Goal: Obtain resource: Download file/media

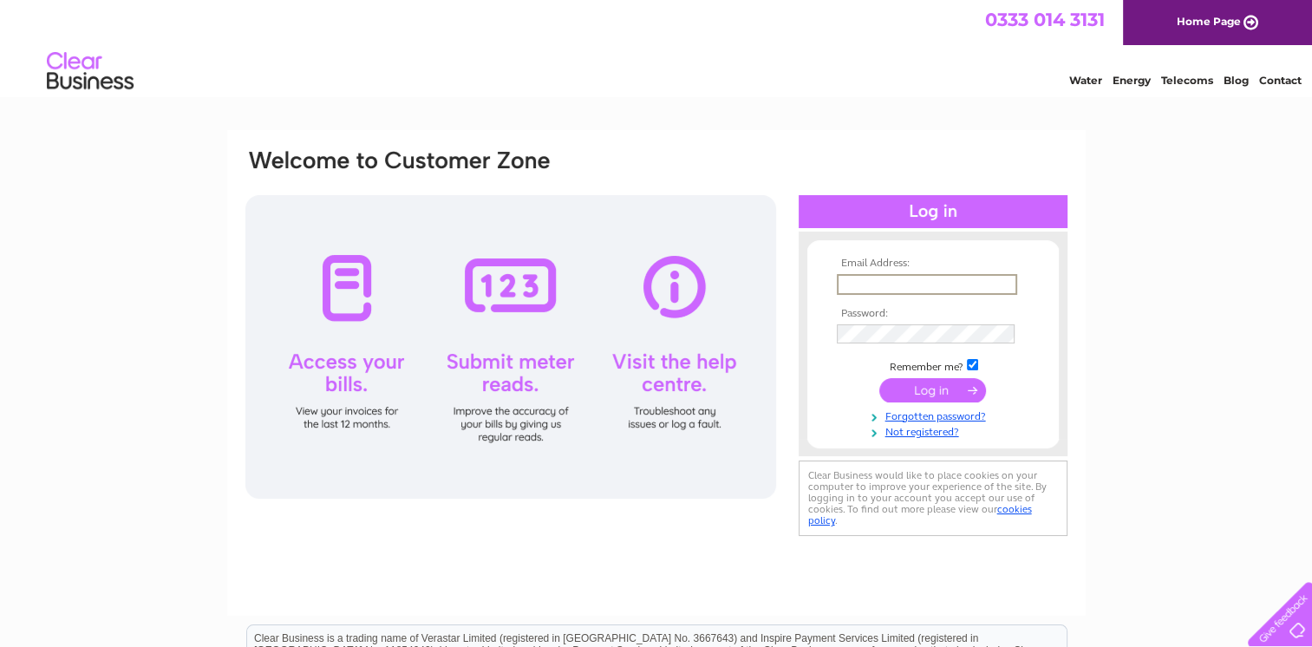
click at [867, 290] on input "text" at bounding box center [927, 284] width 180 height 21
type input "brlittleton2020@gmail.com"
click at [924, 390] on input "submit" at bounding box center [932, 388] width 107 height 24
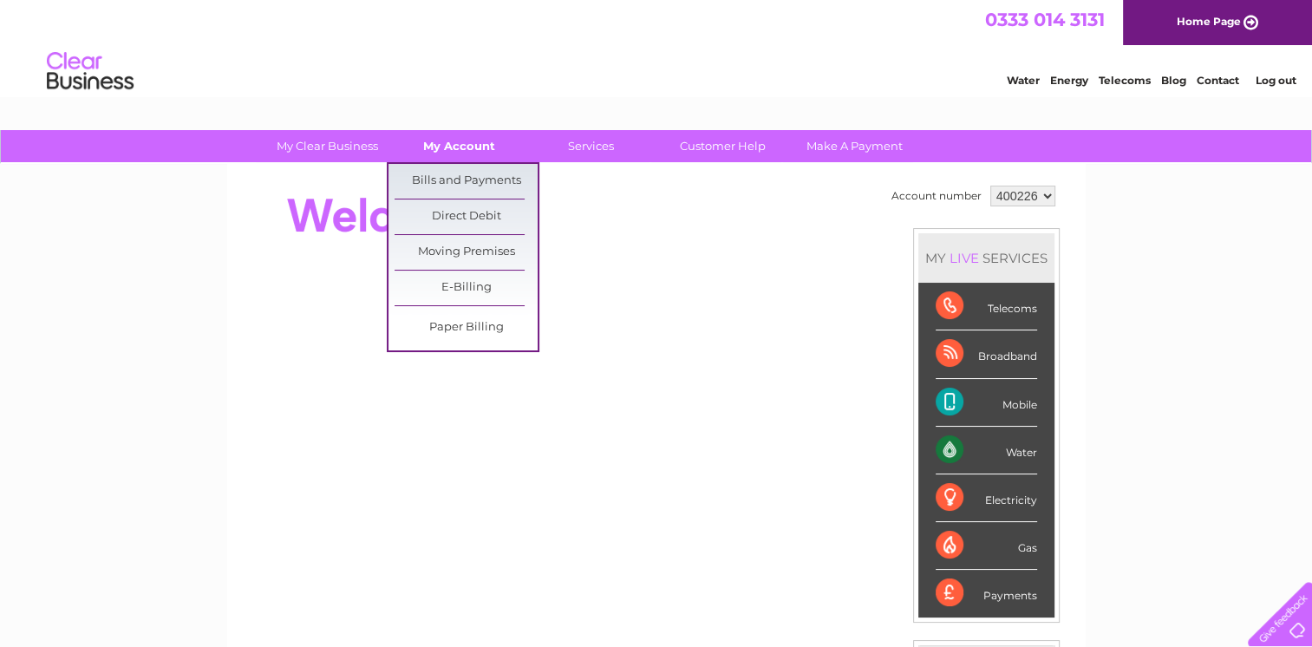
click at [470, 145] on link "My Account" at bounding box center [459, 146] width 143 height 32
click at [467, 175] on link "Bills and Payments" at bounding box center [466, 181] width 143 height 35
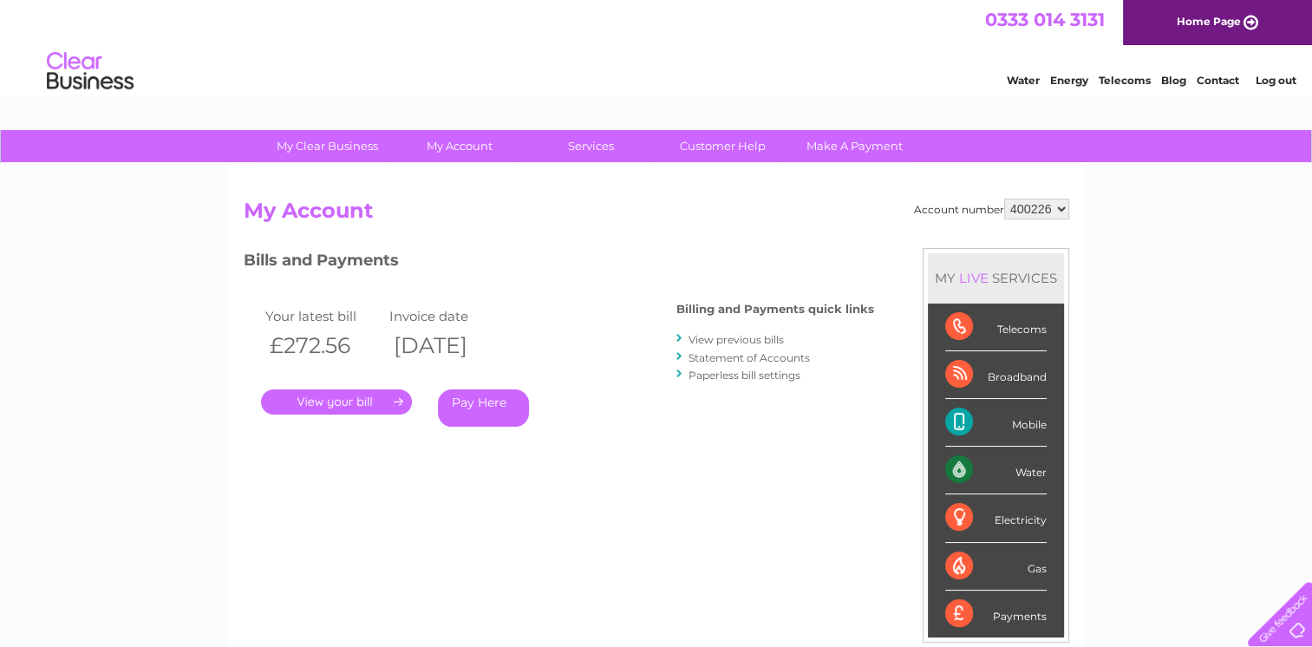
click at [729, 338] on link "View previous bills" at bounding box center [736, 339] width 95 height 13
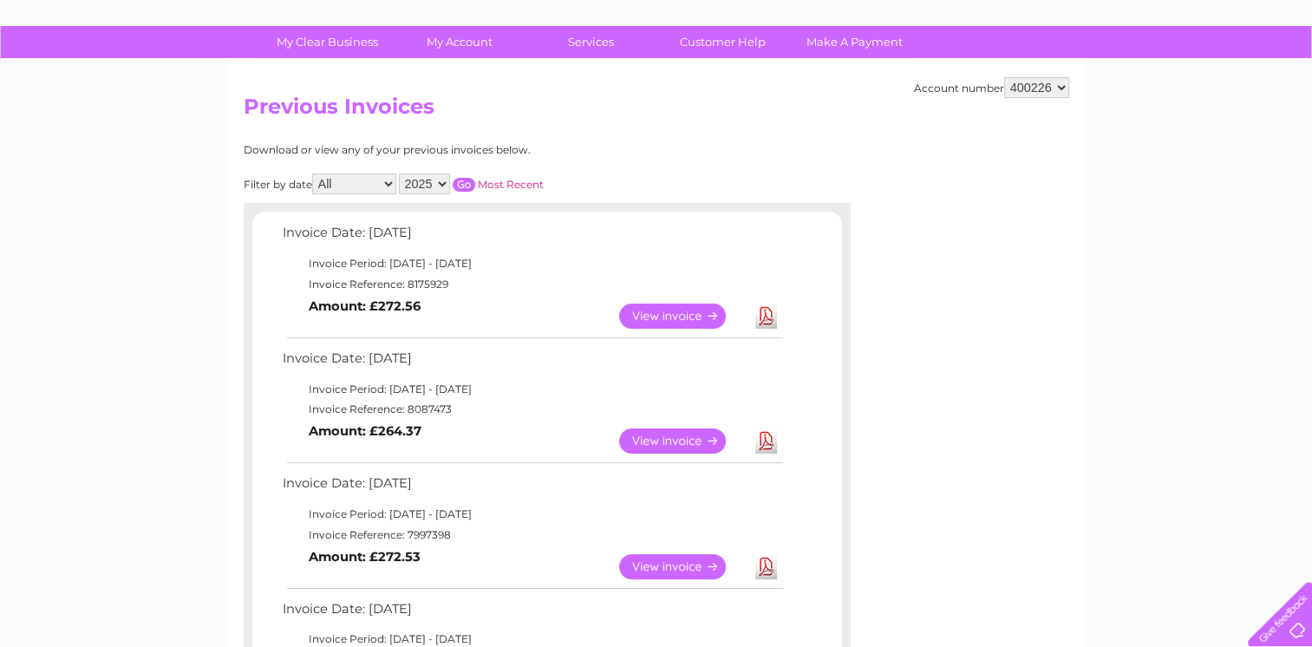
scroll to position [169, 0]
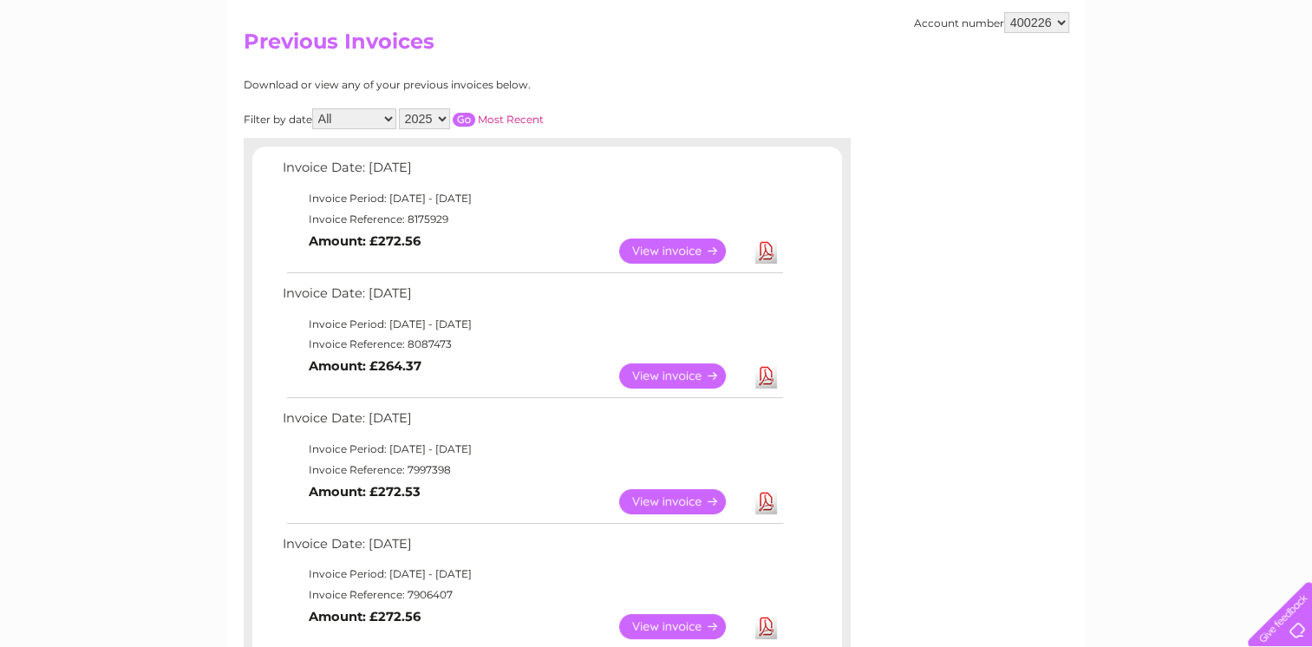
click at [760, 500] on link "Download" at bounding box center [766, 501] width 22 height 25
click at [677, 497] on link "View" at bounding box center [682, 501] width 127 height 25
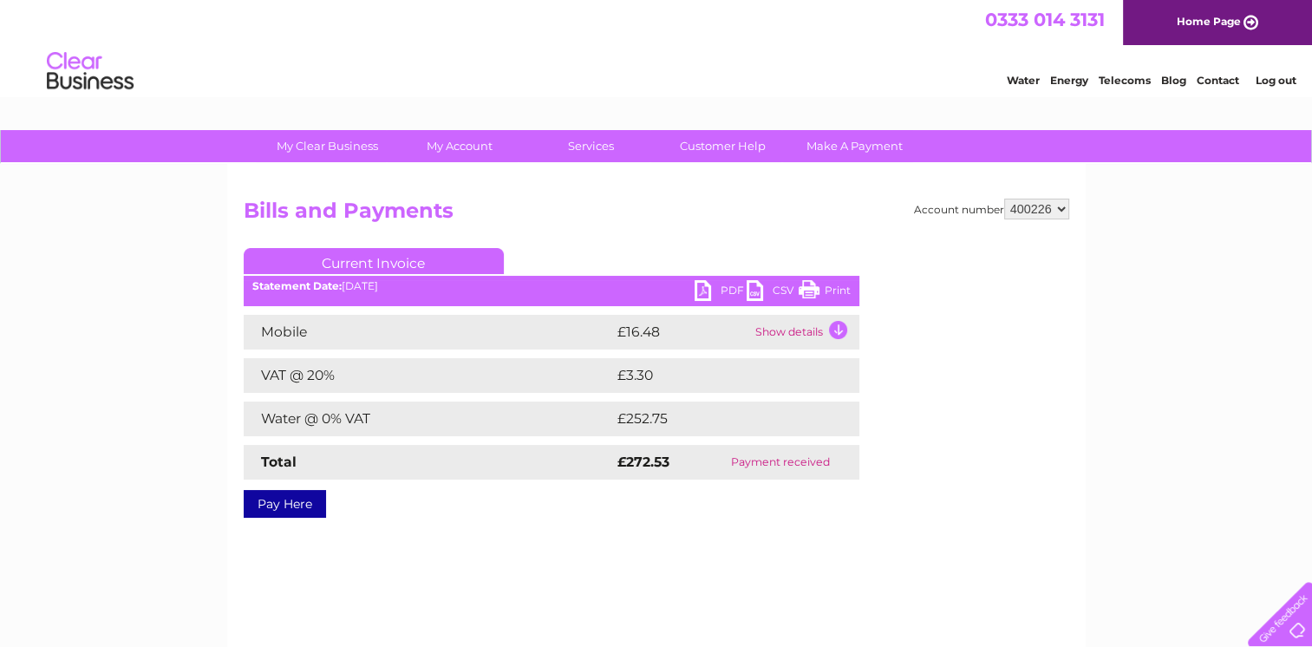
click at [718, 291] on link "PDF" at bounding box center [721, 292] width 52 height 25
click at [764, 286] on link "CSV" at bounding box center [773, 292] width 52 height 25
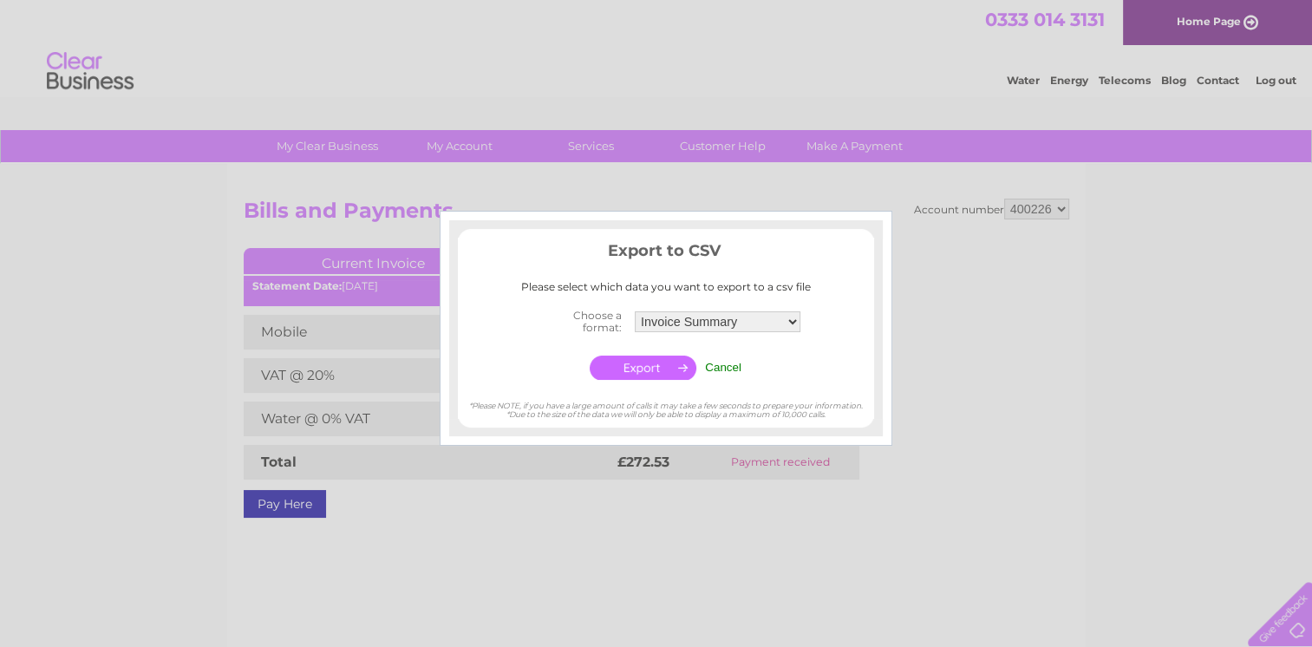
click at [651, 373] on input "button" at bounding box center [643, 368] width 107 height 24
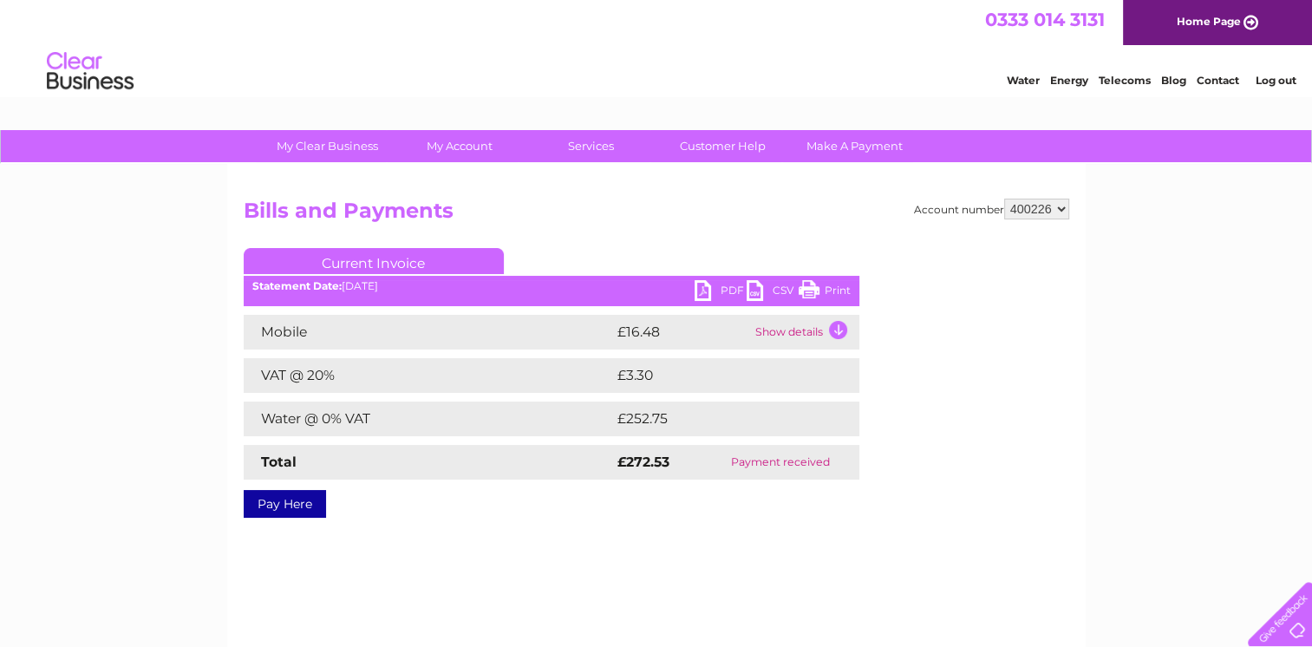
click at [821, 290] on link "Print" at bounding box center [825, 292] width 52 height 25
click at [716, 300] on link "PDF" at bounding box center [721, 292] width 52 height 25
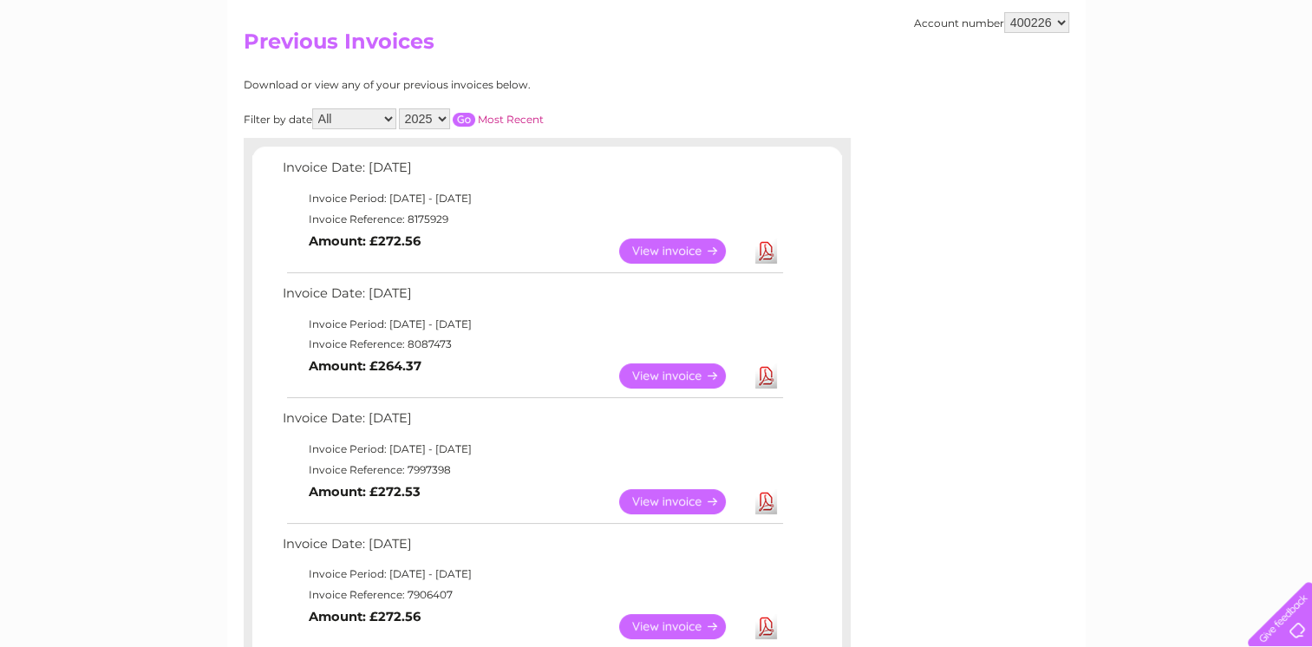
click at [652, 373] on link "View" at bounding box center [682, 375] width 127 height 25
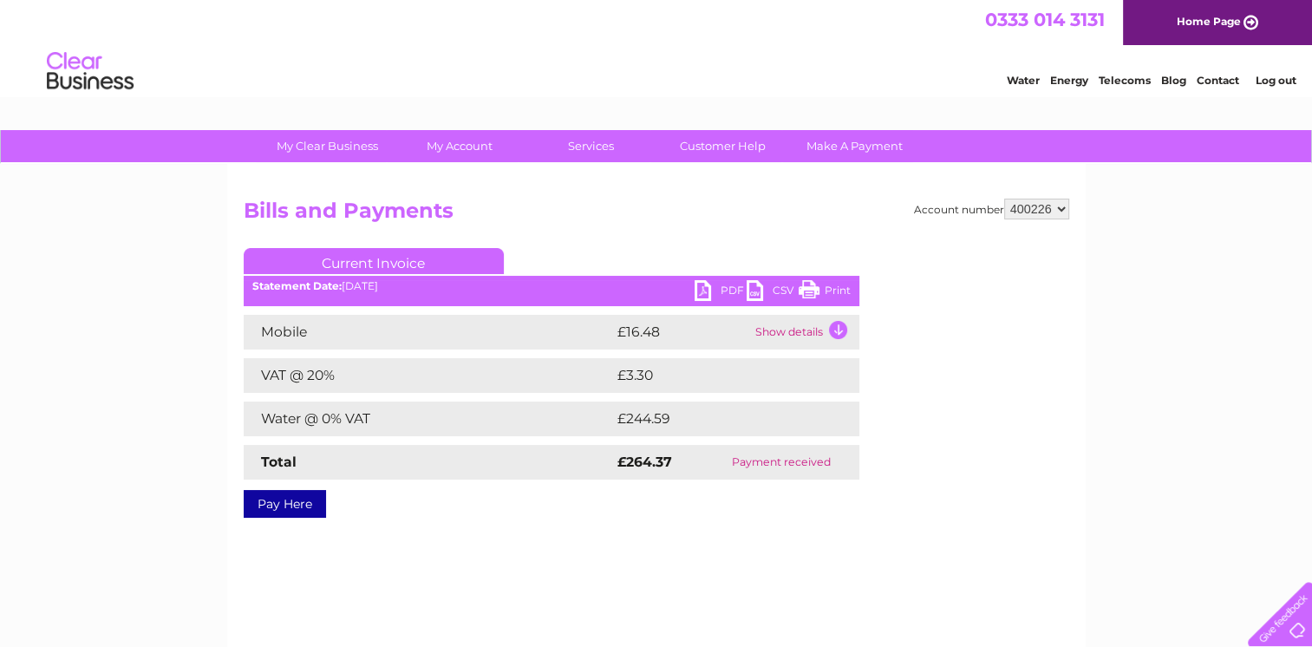
click at [706, 297] on link "PDF" at bounding box center [721, 292] width 52 height 25
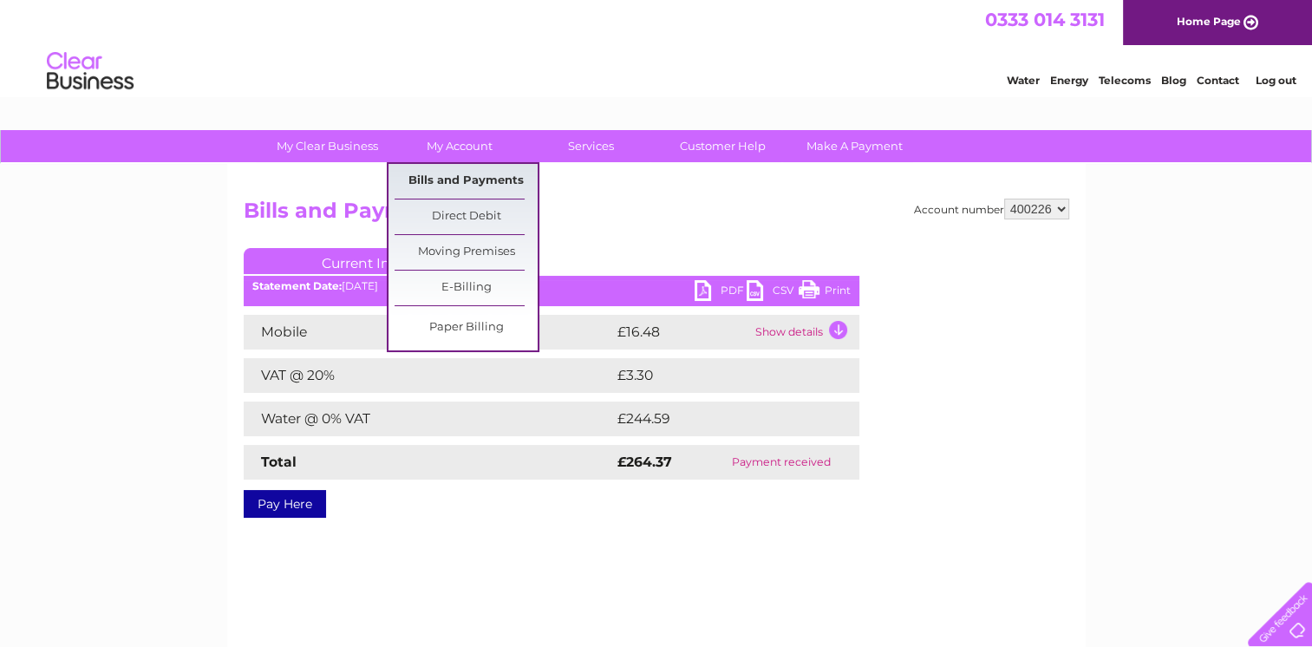
click at [453, 180] on link "Bills and Payments" at bounding box center [466, 181] width 143 height 35
click at [451, 180] on link "Bills and Payments" at bounding box center [466, 181] width 143 height 35
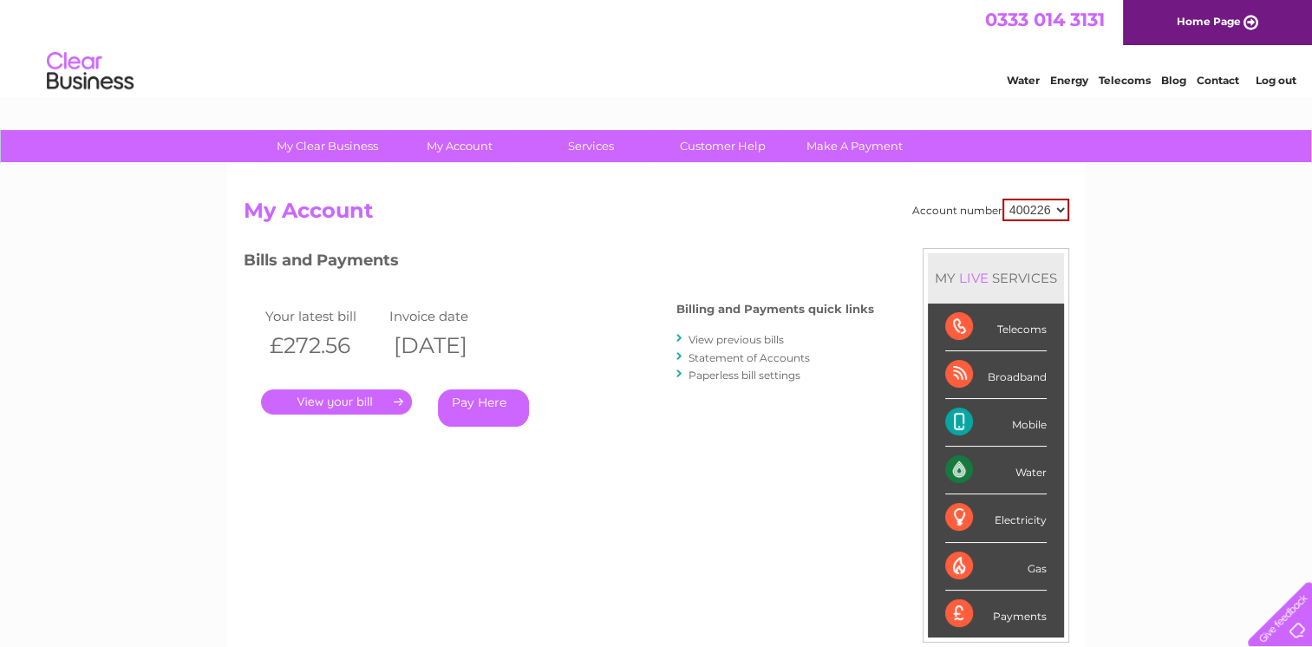
click at [720, 337] on link "View previous bills" at bounding box center [736, 339] width 95 height 13
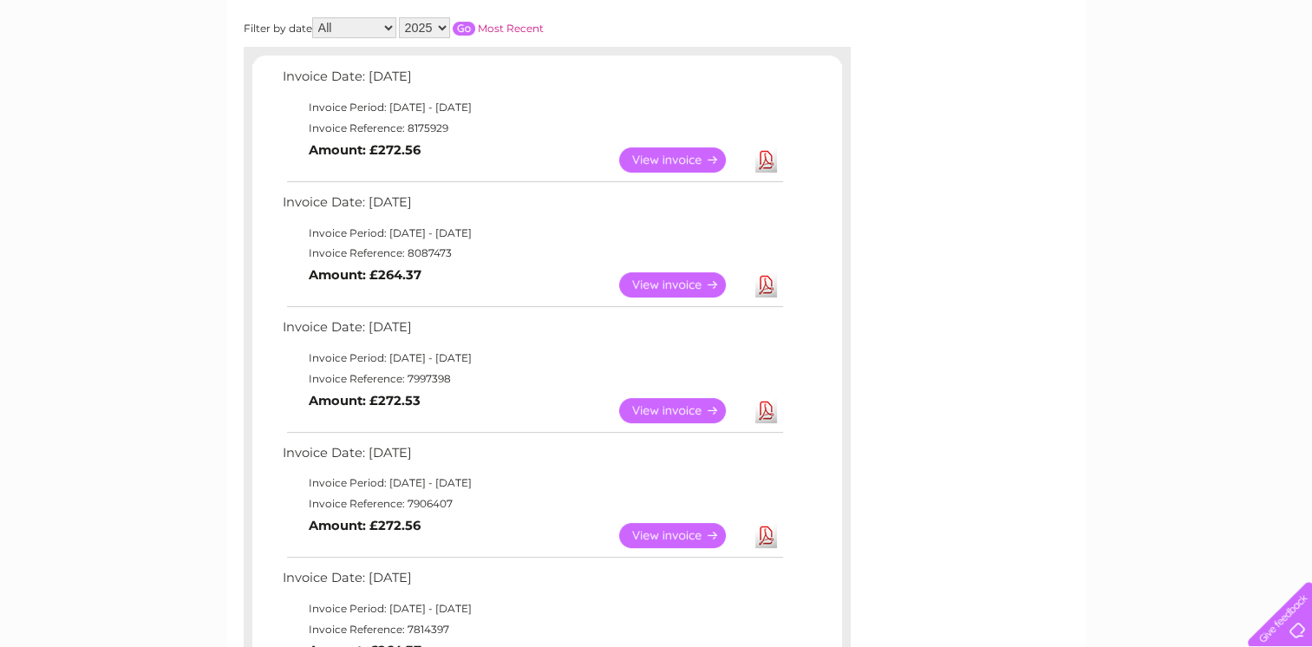
scroll to position [304, 0]
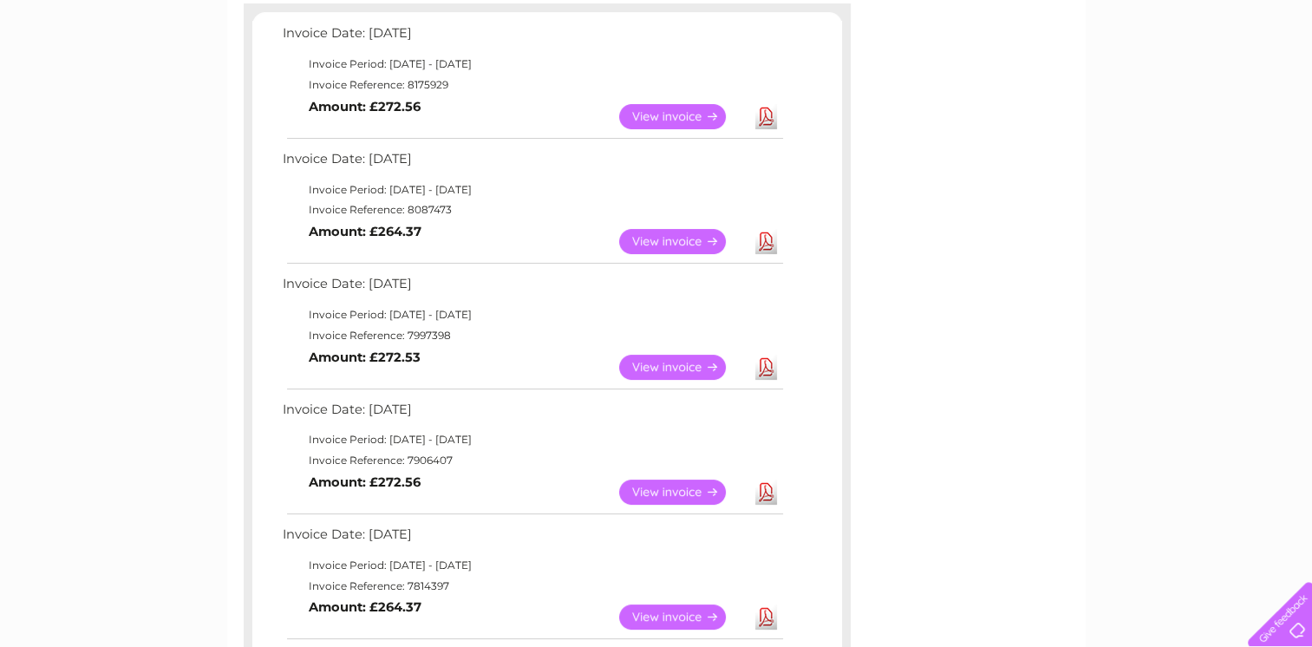
click at [661, 500] on link "View" at bounding box center [682, 492] width 127 height 25
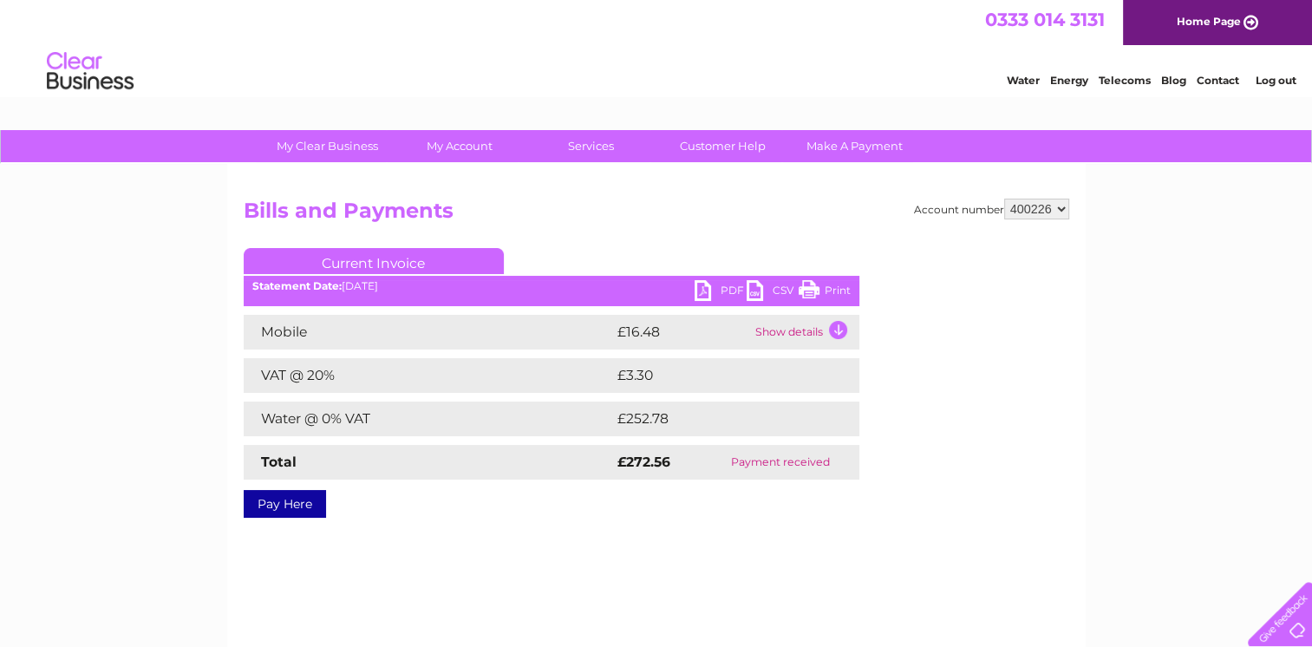
click at [712, 296] on link "PDF" at bounding box center [721, 292] width 52 height 25
